Goal: Register for event/course

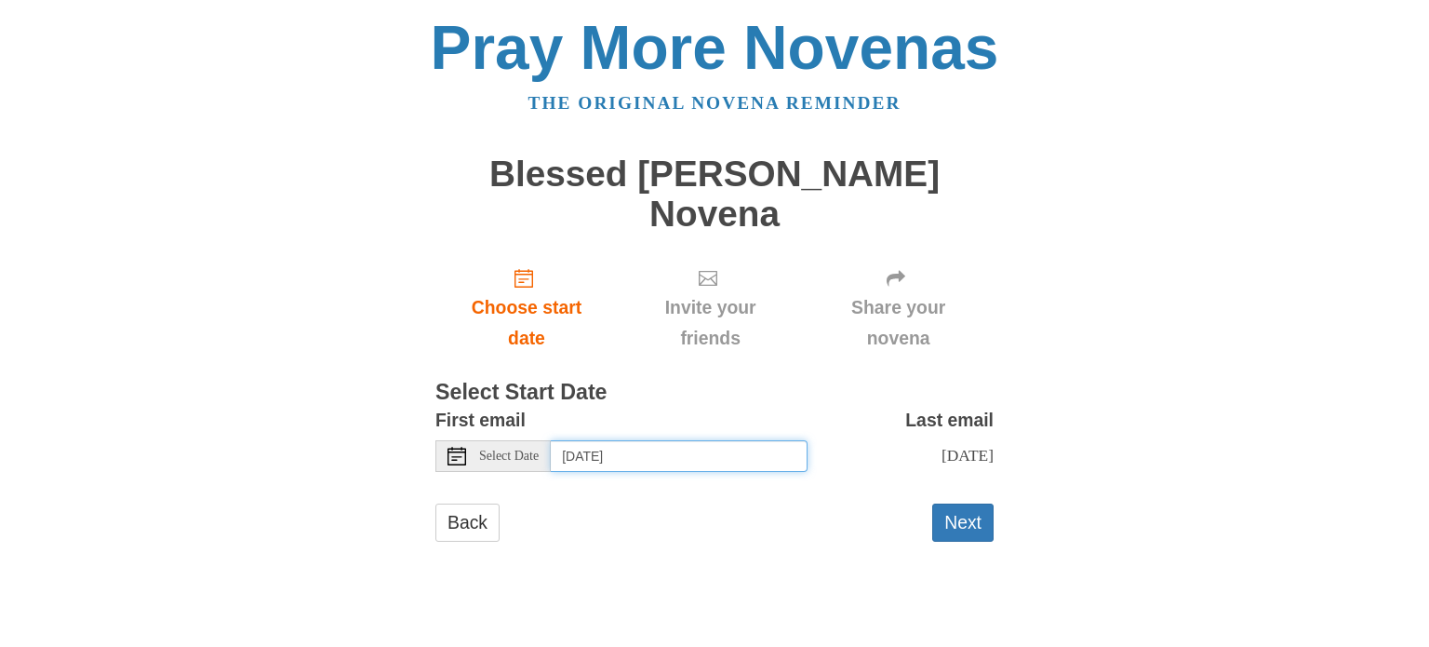
click at [655, 440] on input "Sunday, September 7th" at bounding box center [679, 456] width 257 height 32
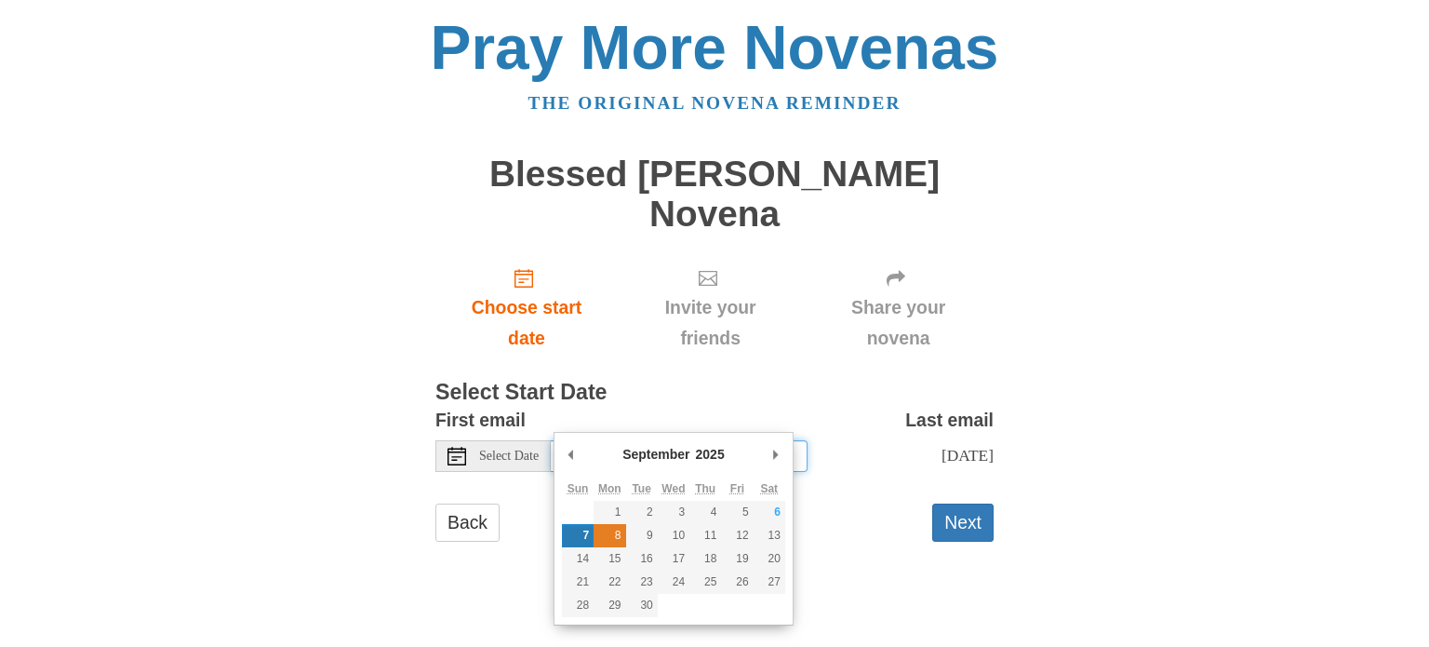
type input "Monday, September 8th"
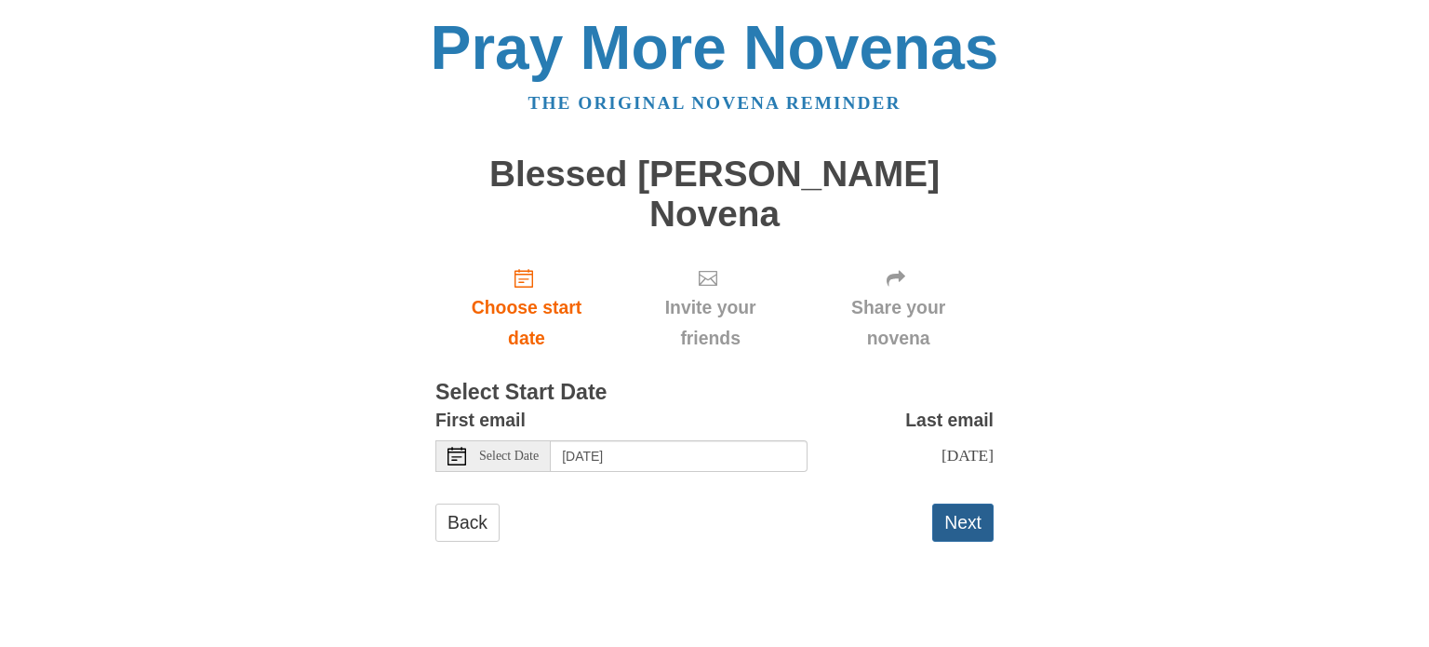
click at [977, 503] on button "Next" at bounding box center [962, 522] width 61 height 38
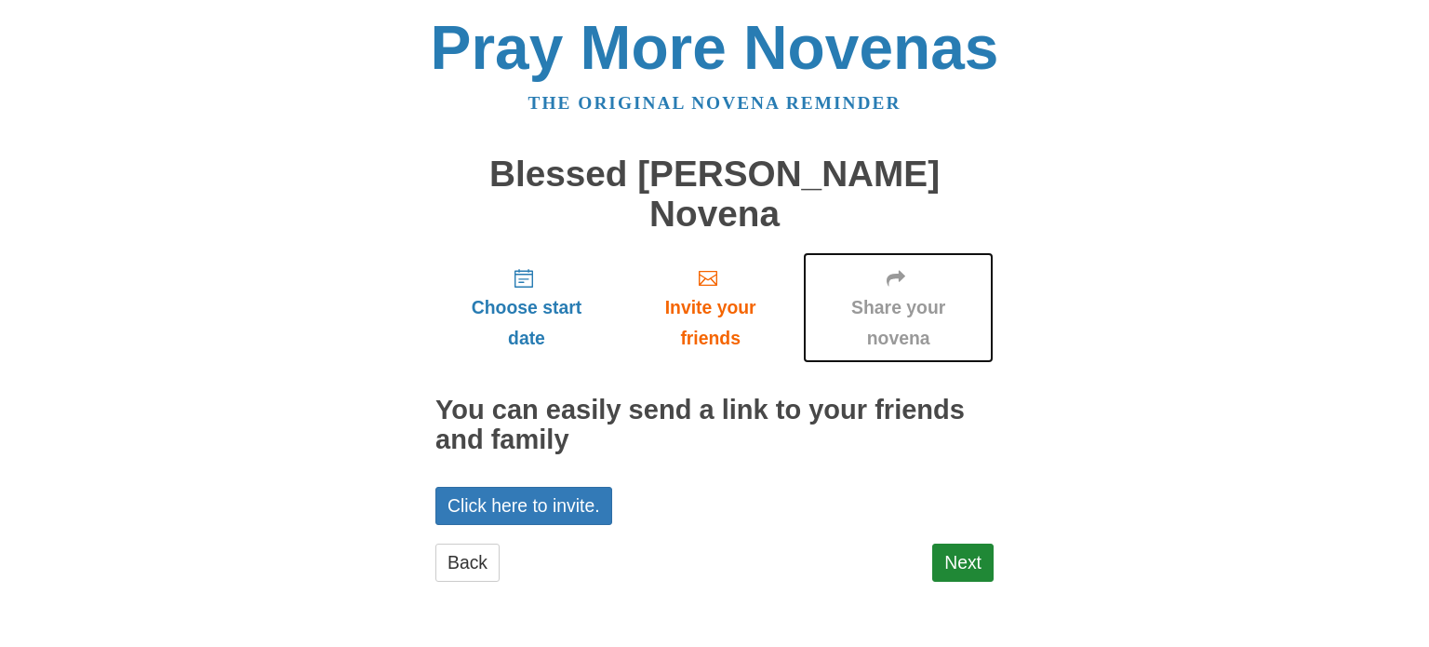
click at [912, 292] on span "Share your novena" at bounding box center [897, 322] width 153 height 61
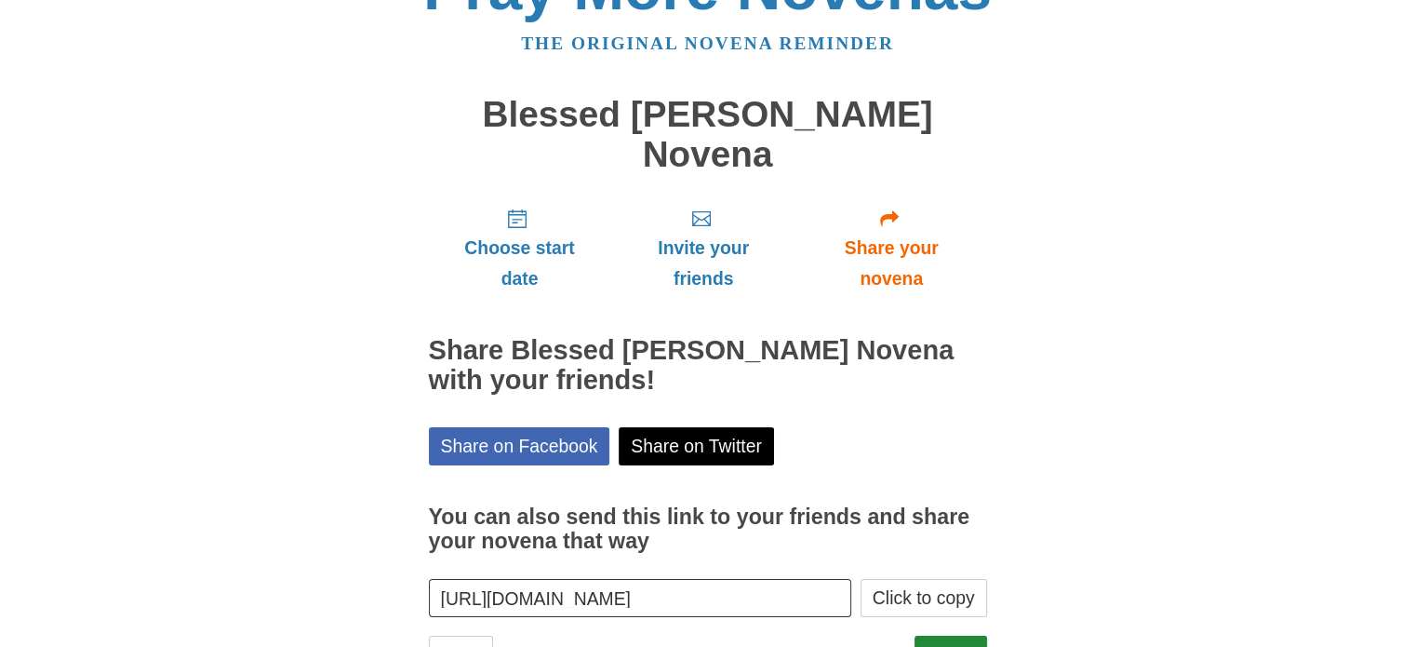
scroll to position [60, 0]
click at [723, 233] on span "Invite your friends" at bounding box center [703, 263] width 148 height 61
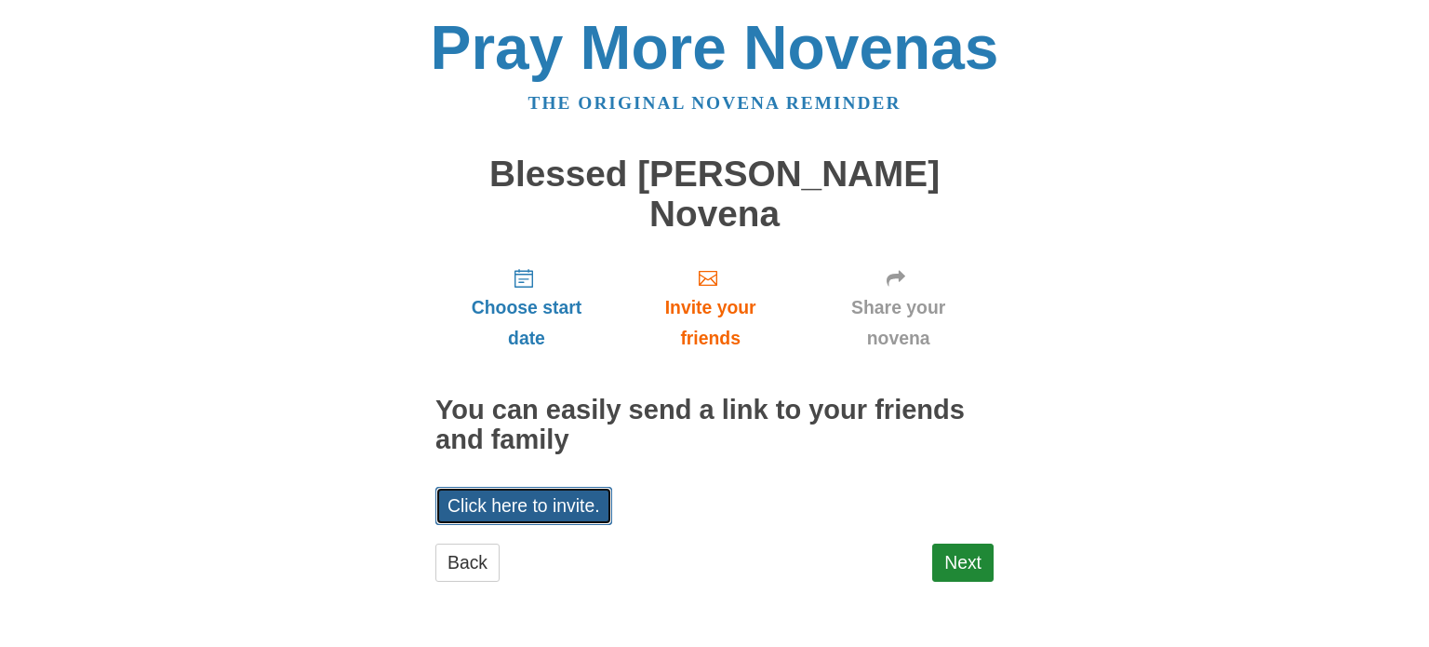
click at [513, 487] on link "Click here to invite." at bounding box center [523, 506] width 177 height 38
click at [1101, 193] on div "Pray More Novenas The original novena reminder Blessed Carlo Acutis Novena Choo…" at bounding box center [714, 317] width 1088 height 635
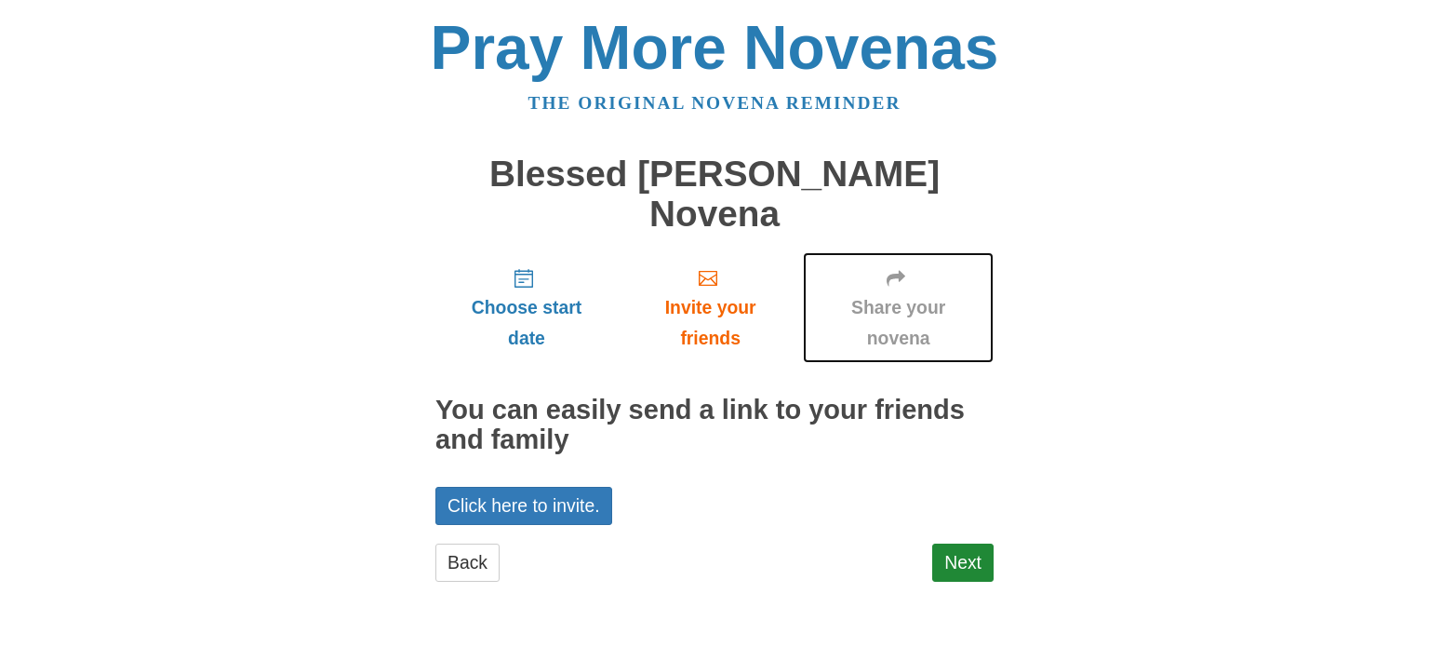
click at [875, 292] on span "Share your novena" at bounding box center [897, 322] width 153 height 61
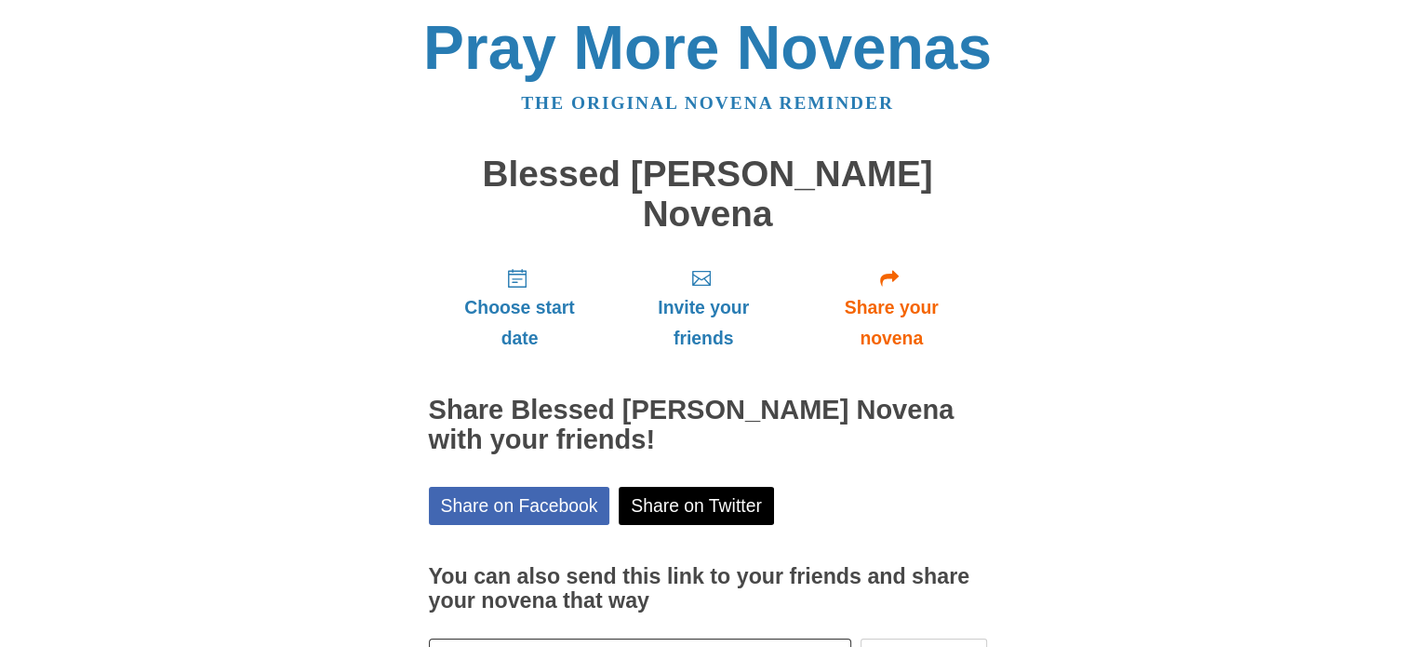
scroll to position [100, 0]
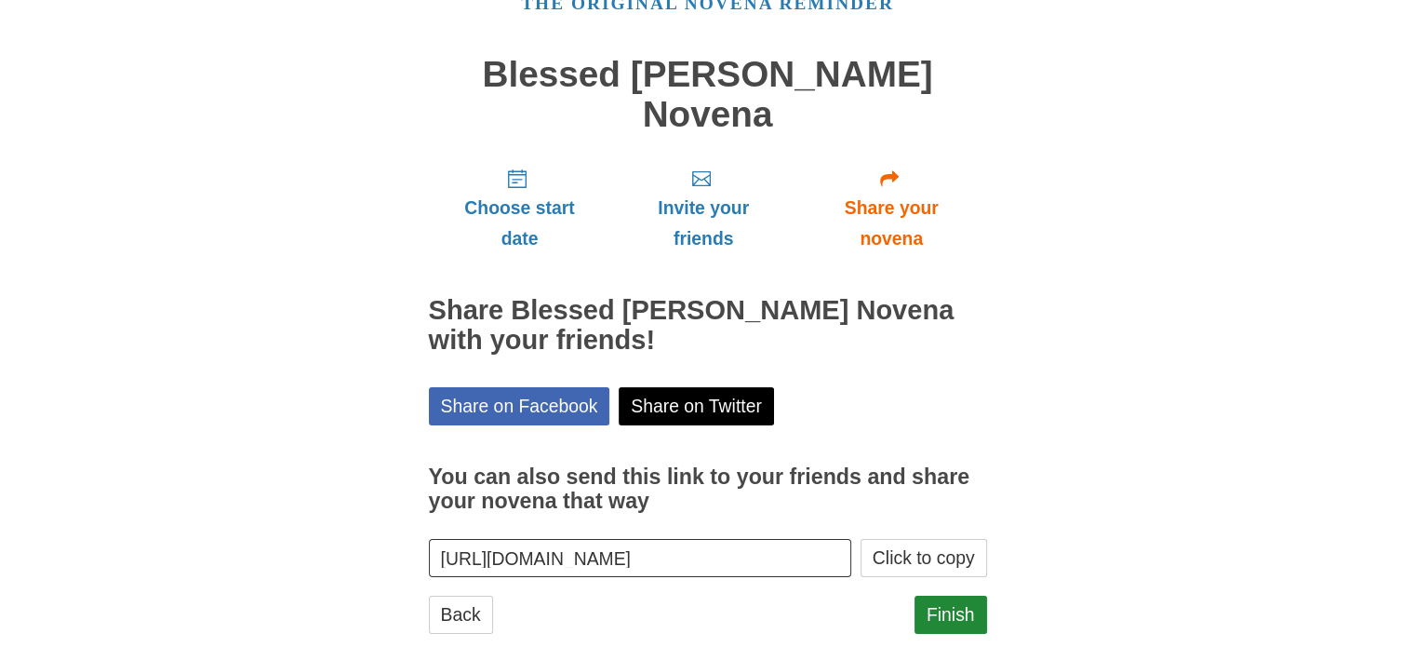
click at [733, 539] on input "[URL][DOMAIN_NAME]" at bounding box center [640, 558] width 423 height 38
click at [733, 539] on input "https://www.praymorenovenas.com/carlo-acutis-novena/1233306" at bounding box center [640, 558] width 423 height 38
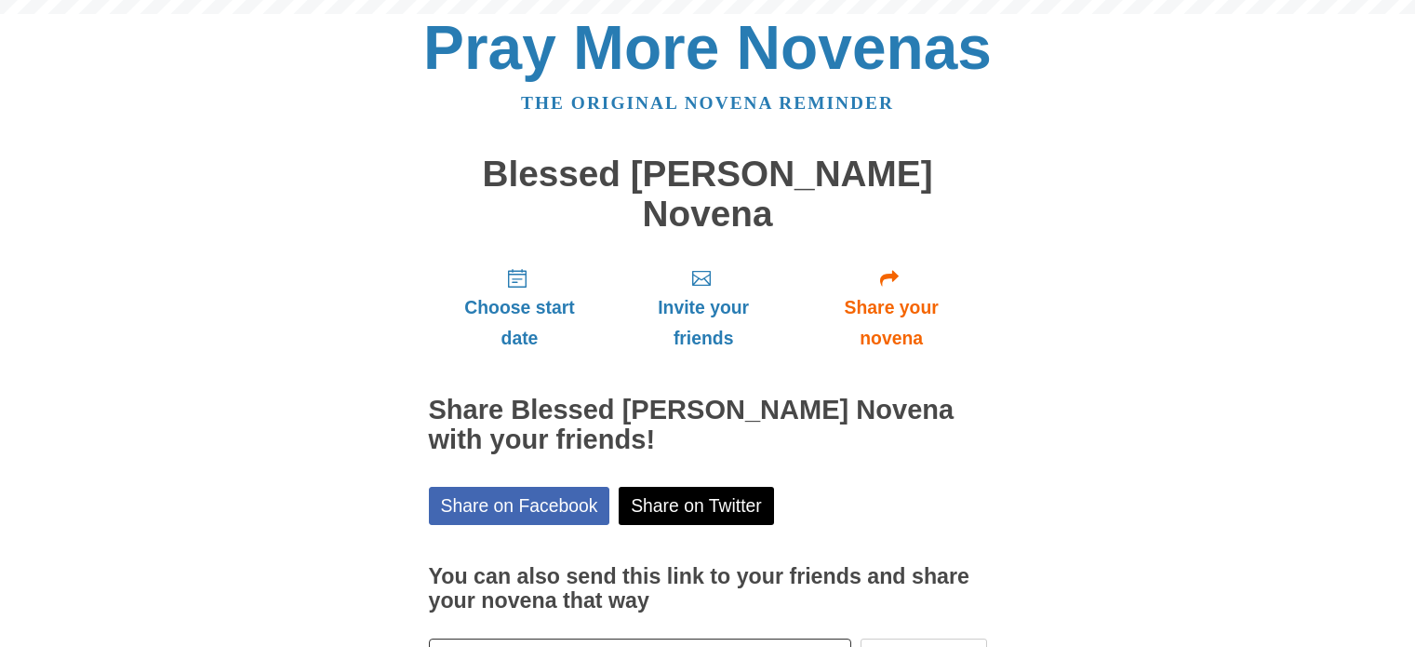
scroll to position [60, 0]
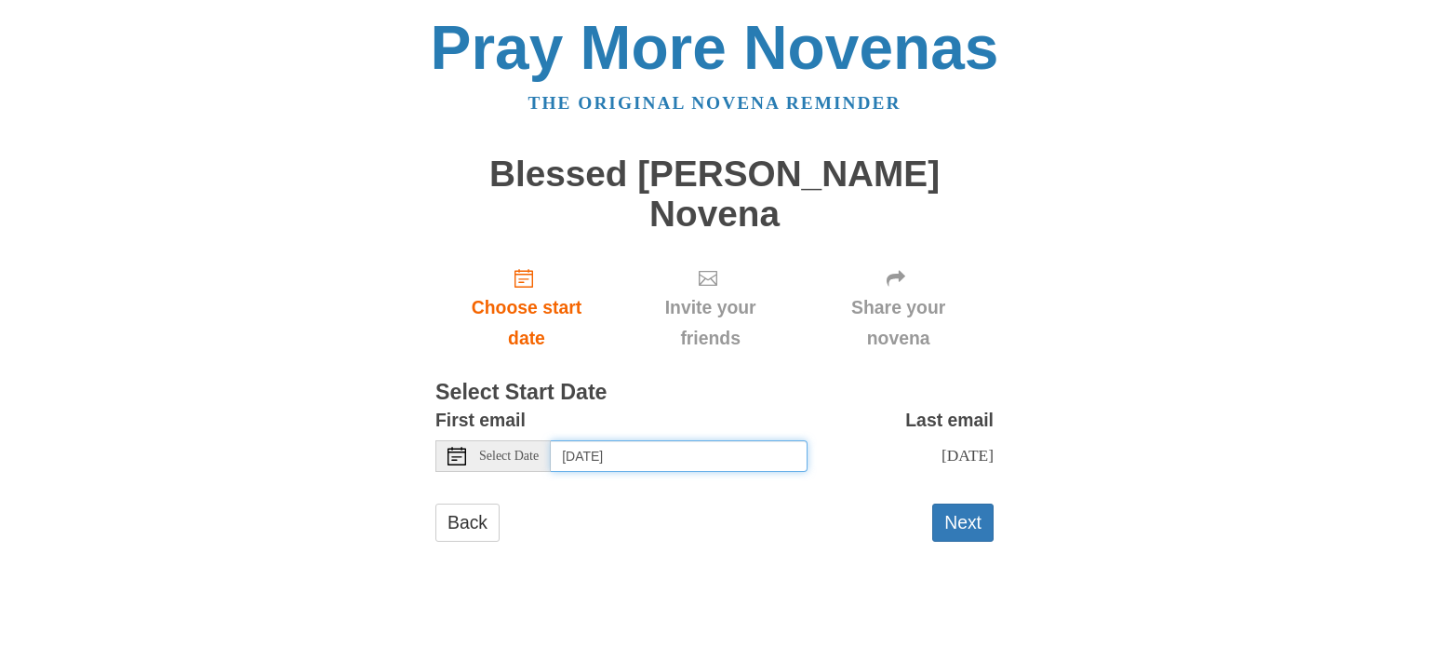
click at [615, 440] on input "[DATE]" at bounding box center [679, 456] width 257 height 32
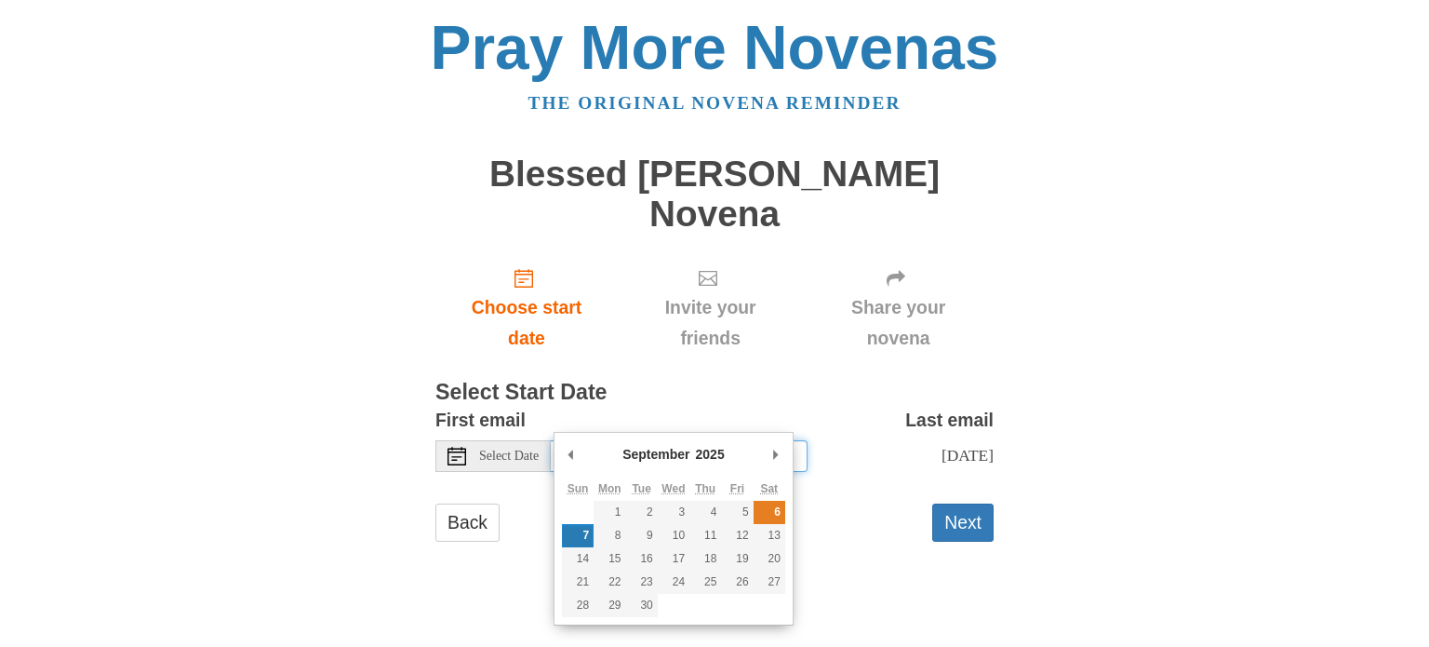
type input "[DATE]"
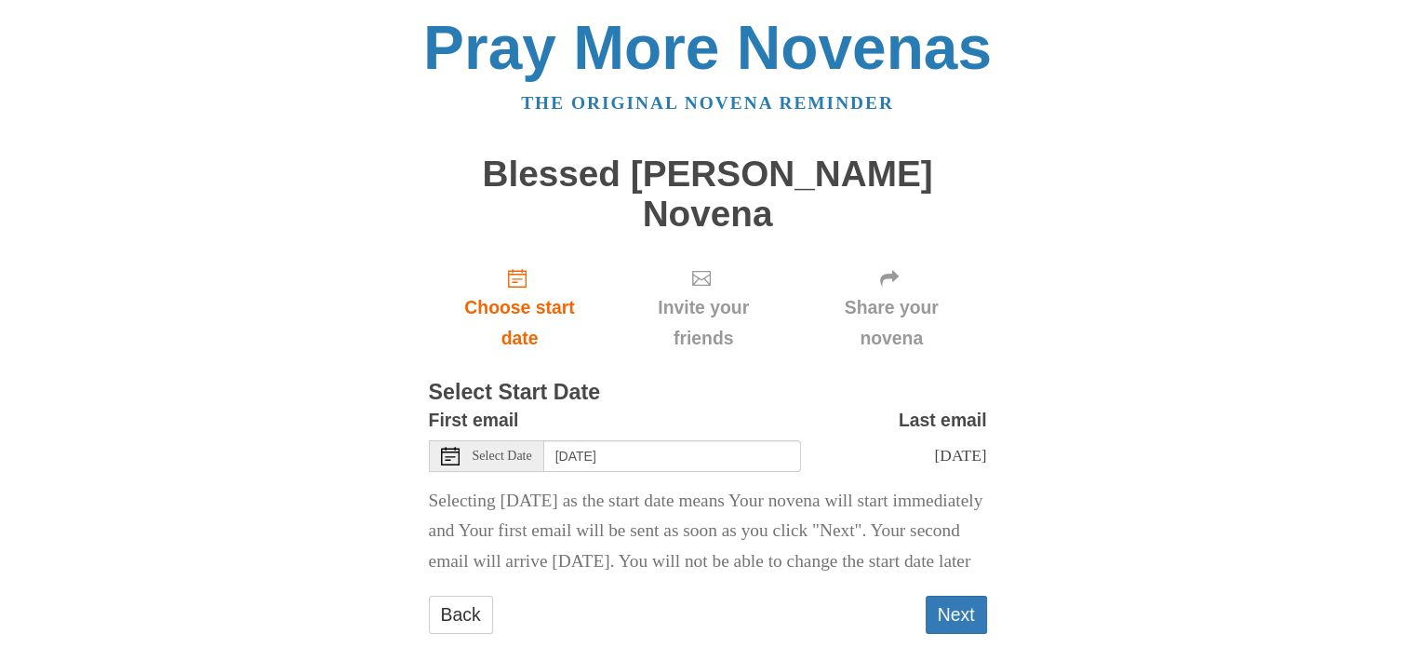
scroll to position [48, 0]
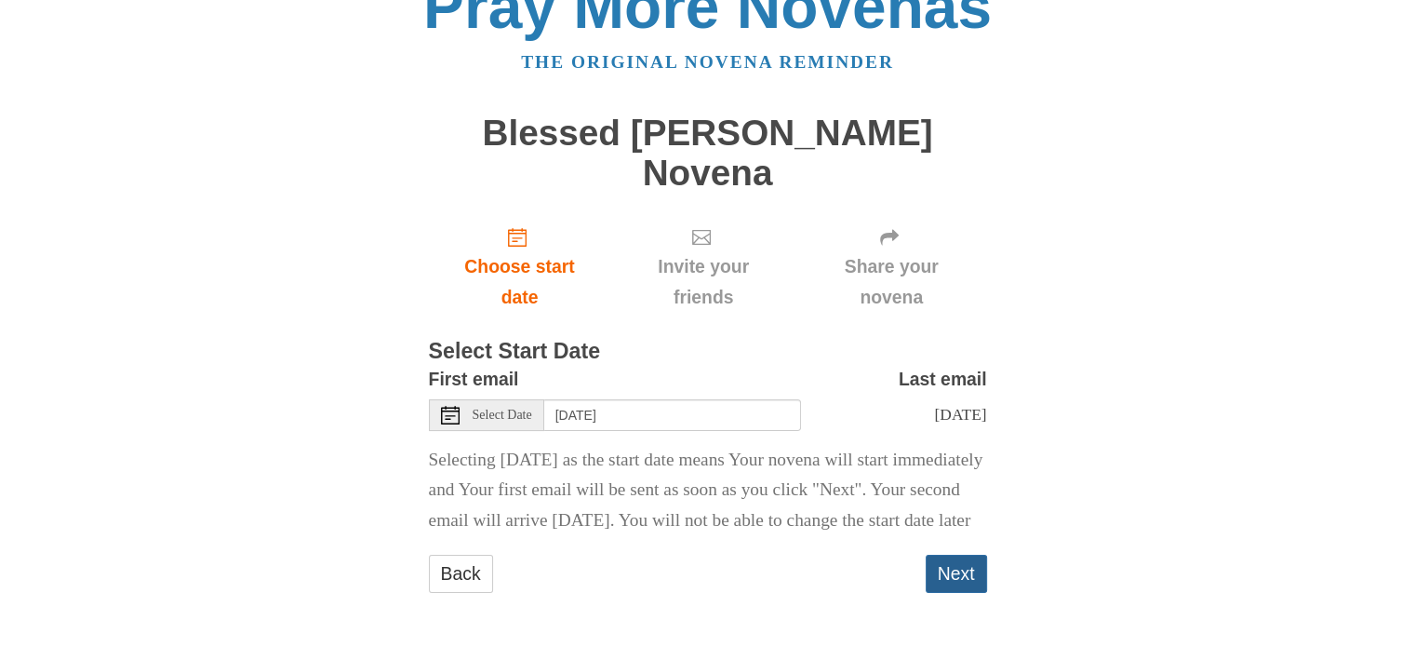
click at [953, 568] on button "Next" at bounding box center [956, 573] width 61 height 38
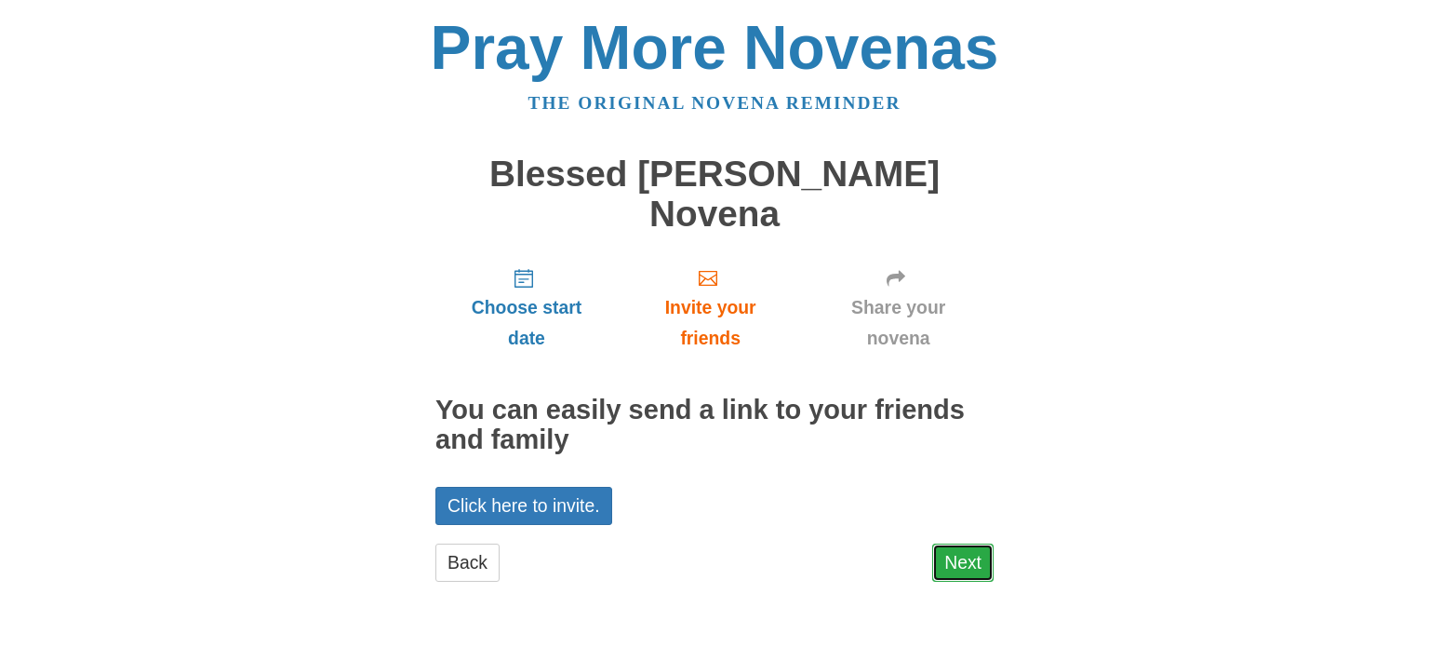
click at [956, 543] on link "Next" at bounding box center [962, 562] width 61 height 38
